Goal: Information Seeking & Learning: Check status

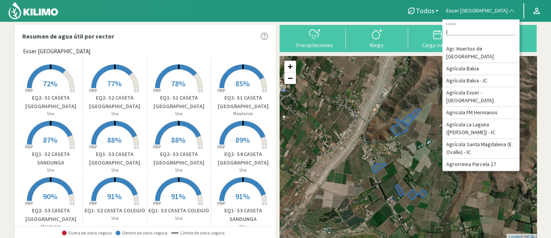
type input "ja"
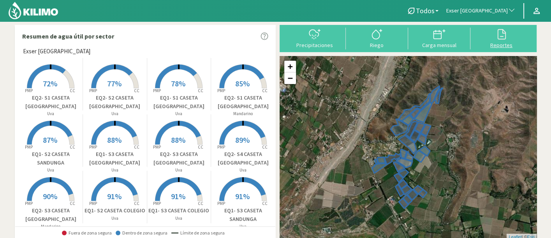
click at [506, 40] on icon at bounding box center [501, 34] width 12 height 12
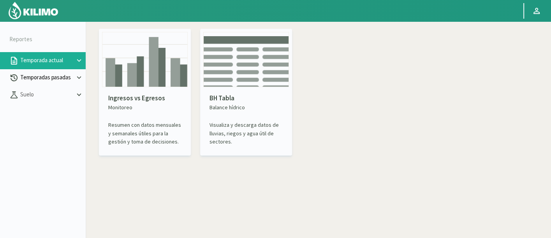
click at [37, 80] on p "Temporadas pasadas" at bounding box center [47, 77] width 56 height 9
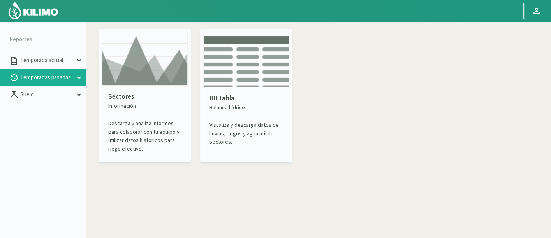
click at [182, 80] on img at bounding box center [145, 59] width 86 height 54
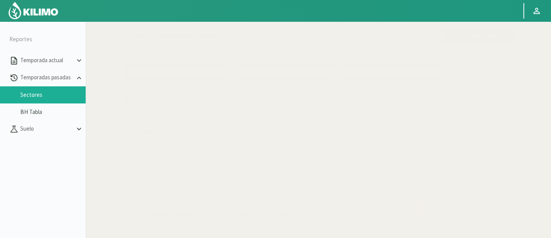
select select "0: Object"
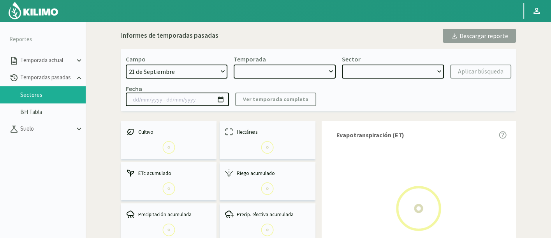
type input "[DATE] - [DATE]"
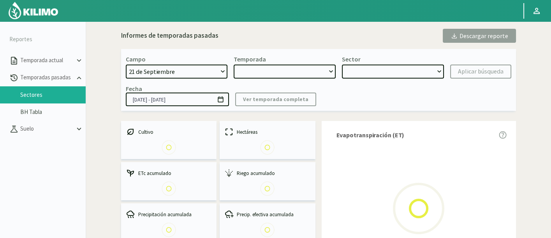
select select "0: 2023"
select select "0: Object"
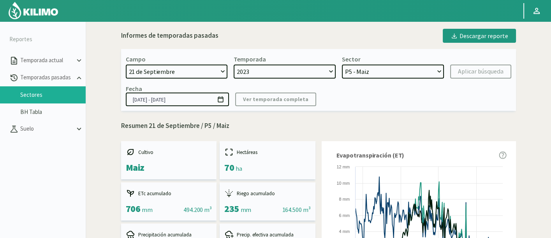
click at [156, 74] on select "[DATE] 8 Fuegos Acograpes - Ag. [PERSON_NAME] - Ag. [GEOGRAPHIC_DATA] Acograpes…" at bounding box center [177, 72] width 102 height 14
select select "736: Object"
click at [126, 65] on select "[DATE] 8 Fuegos Acograpes - Ag. [PERSON_NAME] - Ag. [GEOGRAPHIC_DATA] Acograpes…" at bounding box center [177, 72] width 102 height 14
select select
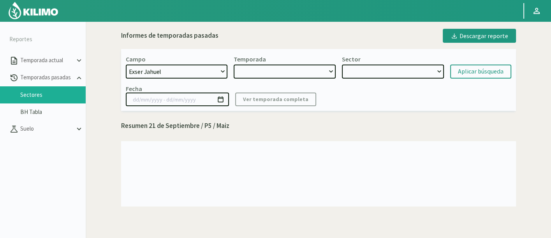
select select "2: 2024"
select select "7: Object"
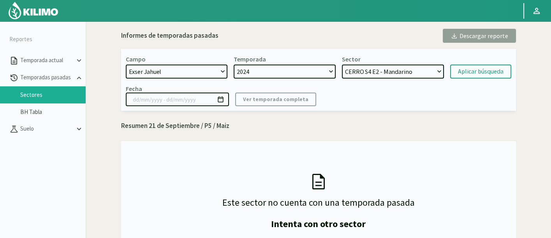
click at [323, 70] on select "2024" at bounding box center [284, 72] width 102 height 14
click at [374, 75] on select "CERRO S4 E2 - [GEOGRAPHIC_DATA] S3 E2 - Mandarino CERRO S2 E2 - [GEOGRAPHIC_DAT…" at bounding box center [393, 72] width 102 height 14
click at [475, 75] on div "Aplicar búsqueda" at bounding box center [481, 71] width 46 height 9
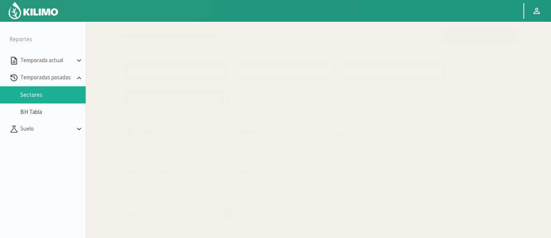
select select "736: Object"
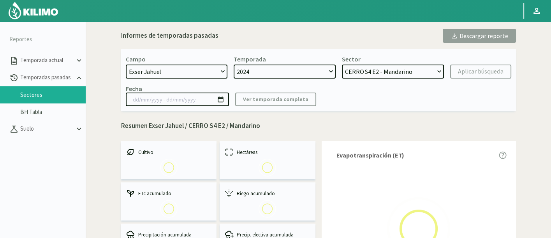
select select "0: 2024"
select select "0: Object"
type input "[DATE] - [DATE]"
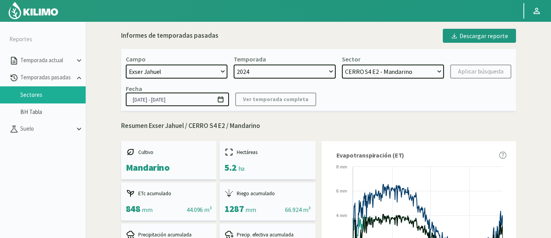
click at [426, 65] on select "CERRO S4 E2 - [GEOGRAPHIC_DATA] S3 E2 - Mandarino CERRO S2 E2 - [GEOGRAPHIC_DAT…" at bounding box center [393, 72] width 102 height 14
click at [392, 69] on select "CERRO S4 E2 - [GEOGRAPHIC_DATA] S3 E2 - Mandarino CERRO S2 E2 - [GEOGRAPHIC_DAT…" at bounding box center [393, 72] width 102 height 14
click at [342, 65] on select "CERRO S4 E2 - [GEOGRAPHIC_DATA] S3 E2 - Mandarino CERRO S2 E2 - [GEOGRAPHIC_DAT…" at bounding box center [393, 72] width 102 height 14
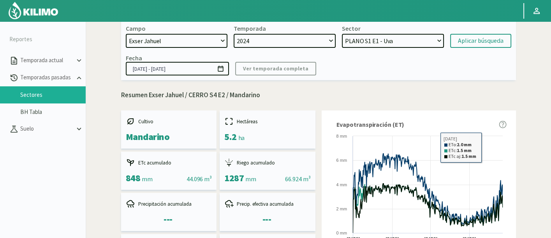
scroll to position [43, 0]
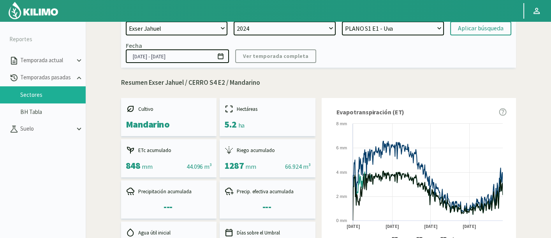
drag, startPoint x: 388, startPoint y: 30, endPoint x: 390, endPoint y: 36, distance: 6.5
click at [388, 30] on select "CERRO S4 E2 - [GEOGRAPHIC_DATA] S3 E2 - Mandarino CERRO S2 E2 - [GEOGRAPHIC_DAT…" at bounding box center [393, 28] width 102 height 14
click at [381, 16] on div at bounding box center [256, 10] width 513 height 21
click at [387, 23] on select "CERRO S4 E2 - [GEOGRAPHIC_DATA] S3 E2 - Mandarino CERRO S2 E2 - [GEOGRAPHIC_DAT…" at bounding box center [393, 28] width 102 height 14
select select "6: Object"
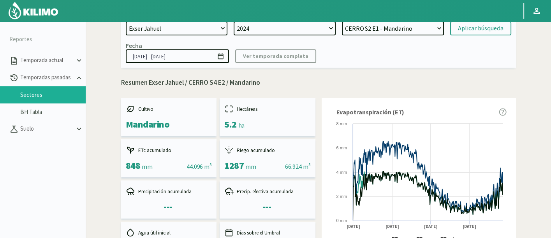
click at [342, 21] on select "CERRO S4 E2 - [GEOGRAPHIC_DATA] S3 E2 - Mandarino CERRO S2 E2 - [GEOGRAPHIC_DAT…" at bounding box center [393, 28] width 102 height 14
drag, startPoint x: 465, startPoint y: 29, endPoint x: 464, endPoint y: 24, distance: 5.2
click at [465, 28] on div "Aplicar búsqueda" at bounding box center [481, 28] width 46 height 9
type input "[DATE] - [DATE]"
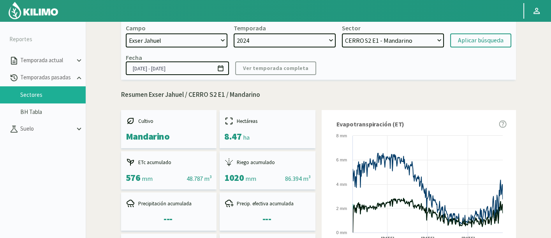
scroll to position [19, 0]
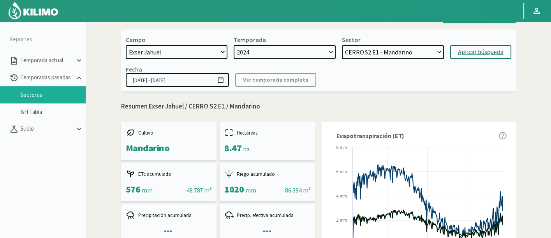
click at [499, 48] on div "Aplicar búsqueda" at bounding box center [481, 51] width 46 height 9
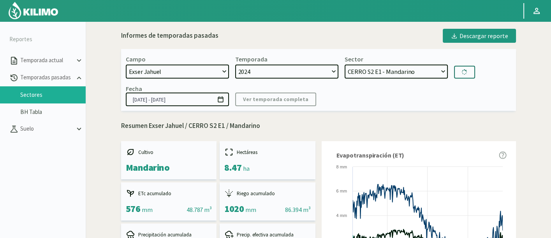
drag, startPoint x: 360, startPoint y: 72, endPoint x: 373, endPoint y: 77, distance: 14.5
click at [362, 72] on select "CERRO S4 E2 - [GEOGRAPHIC_DATA] S3 E2 - Mandarino CERRO S2 E2 - [GEOGRAPHIC_DAT…" at bounding box center [395, 72] width 103 height 14
select select "17: Object"
click at [344, 65] on select "CERRO S4 E2 - [GEOGRAPHIC_DATA] S3 E2 - Mandarino CERRO S2 E2 - [GEOGRAPHIC_DAT…" at bounding box center [395, 72] width 103 height 14
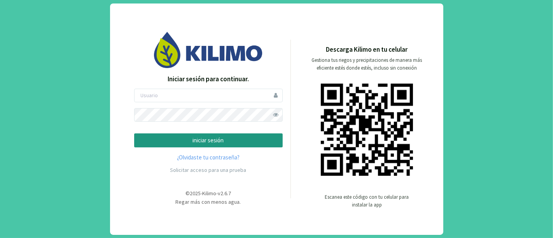
drag, startPoint x: 202, startPoint y: 106, endPoint x: 200, endPoint y: 102, distance: 4.7
click at [202, 104] on form "iniciar sesión" at bounding box center [208, 118] width 149 height 59
click at [198, 96] on input "email" at bounding box center [208, 96] width 149 height 14
click at [188, 146] on button "iniciar sesión" at bounding box center [208, 140] width 149 height 14
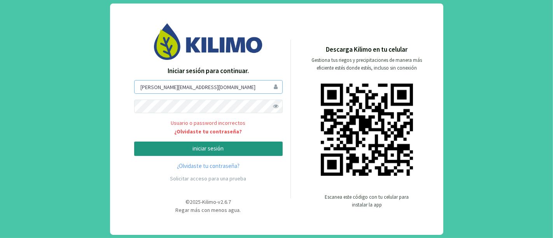
click at [168, 88] on input "valentina@kilimoagtech.com" at bounding box center [208, 87] width 149 height 14
type input "valenkilimo"
click at [134, 142] on button "iniciar sesión" at bounding box center [208, 149] width 149 height 14
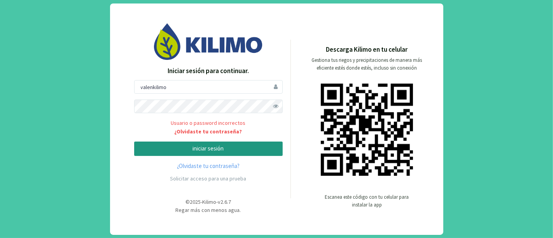
click at [150, 98] on form "valenkilimo Usuario o password incorrectos ¿Olvidaste tu contraseña? iniciar se…" at bounding box center [208, 118] width 149 height 76
click at [270, 107] on div at bounding box center [208, 107] width 149 height 14
click at [275, 106] on span at bounding box center [276, 107] width 14 height 14
